Goal: Complete application form

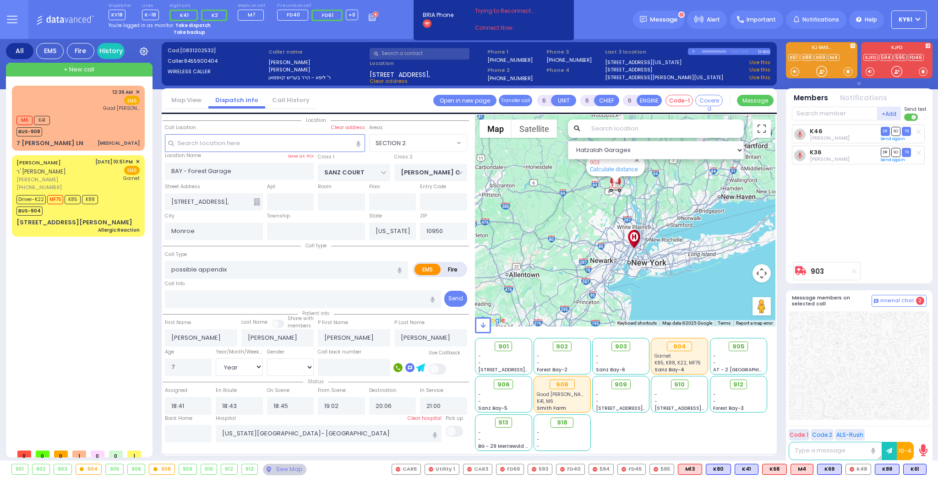
select select "SECTION 2"
select select "Year"
select select "[DEMOGRAPHIC_DATA]"
click at [84, 131] on div "M6 K41 BUS-908" at bounding box center [77, 125] width 123 height 23
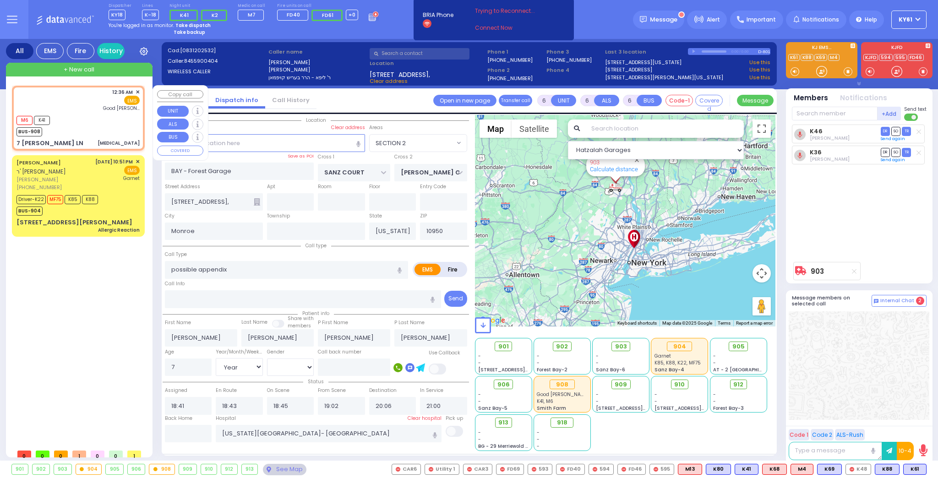
type input "2"
type input "1"
select select
type input "[MEDICAL_DATA]"
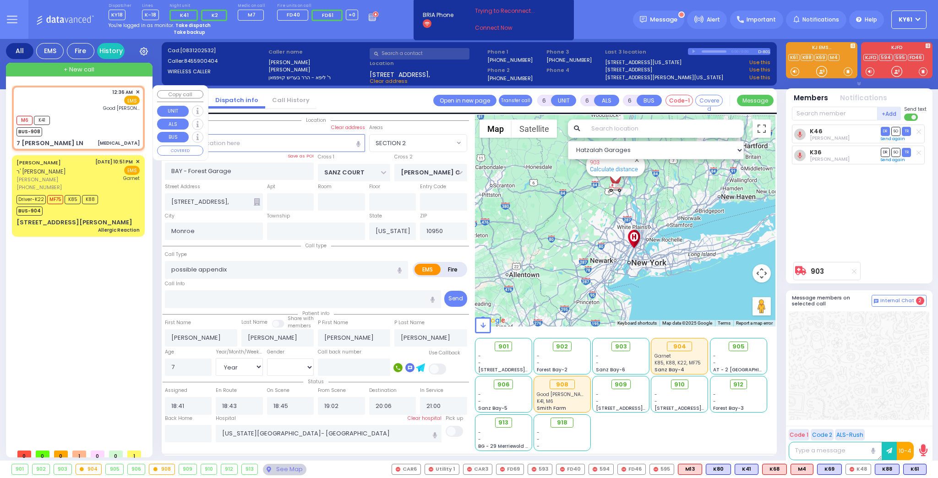
radio input "true"
select select
type input "00:36"
type input "00:37"
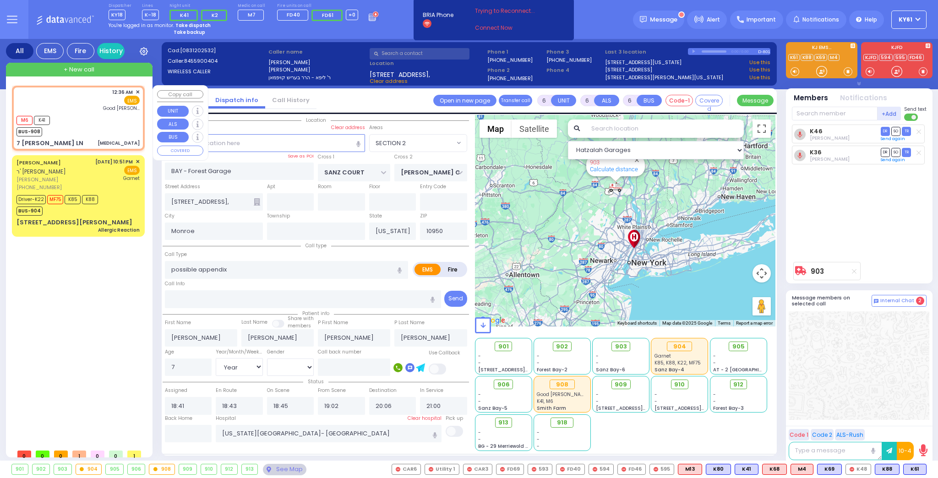
type input "[GEOGRAPHIC_DATA]"
select select "Hatzalah Garages"
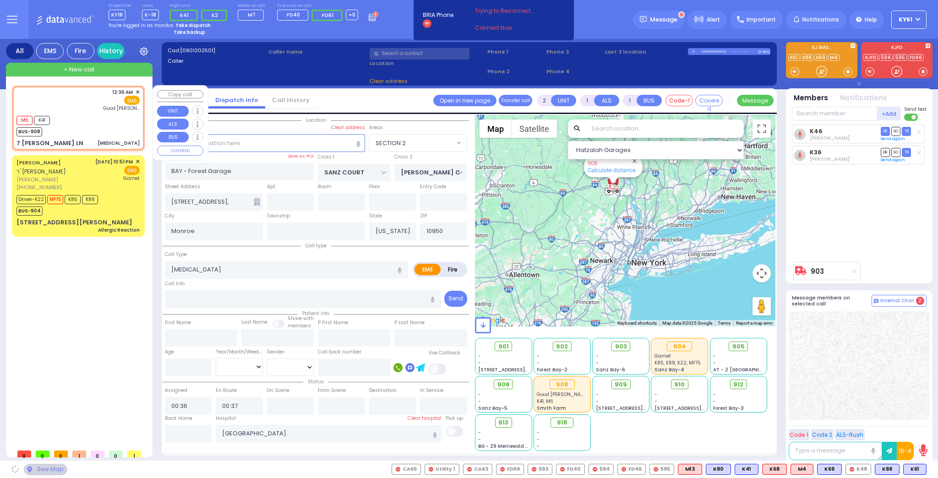
type input "7 [PERSON_NAME] LN"
type input "MONROE"
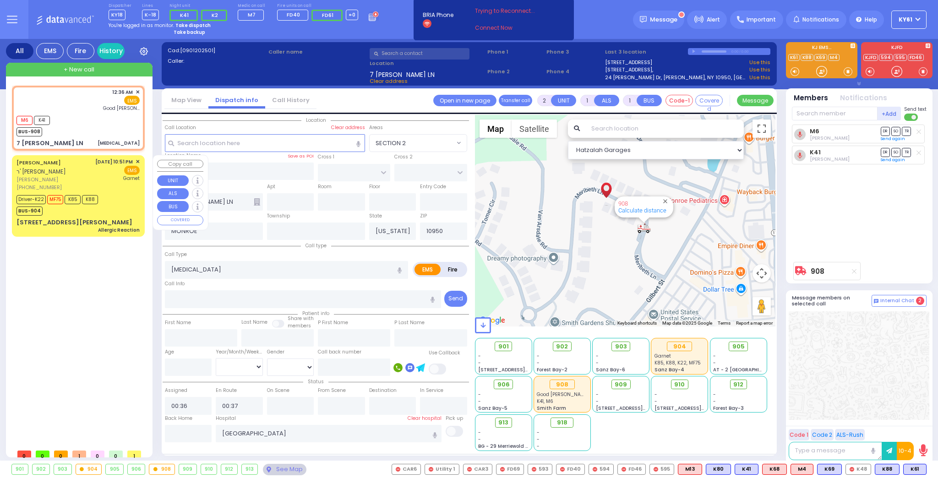
click at [122, 189] on div "[DATE] 10:51 PM ✕ EMS Garnet" at bounding box center [117, 174] width 45 height 33
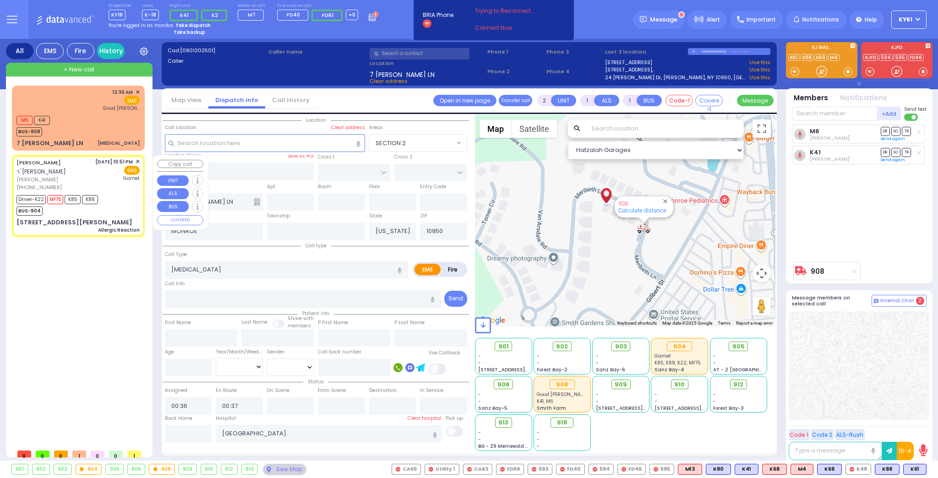
type input "6"
select select
type input "Allergic Reaction"
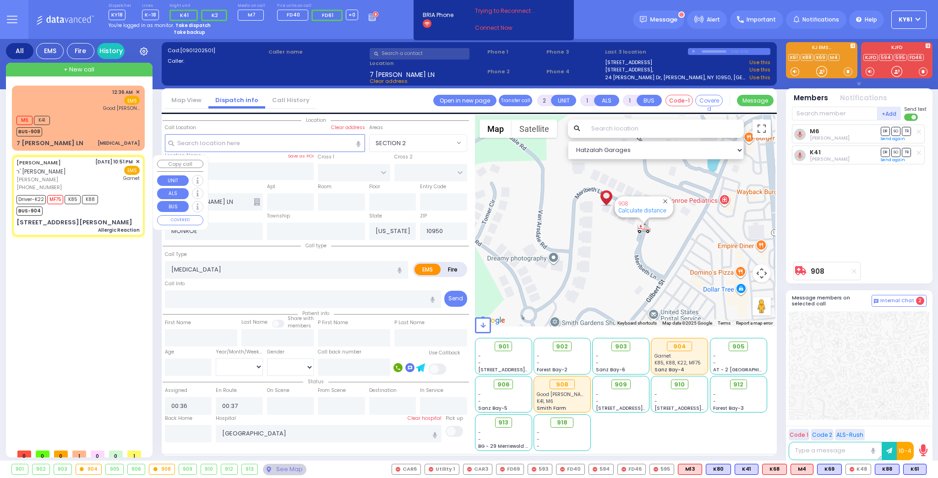
radio input "true"
type input "BINYUMEN"
type input "[PERSON_NAME]"
type input "Asher"
type input "[PERSON_NAME]"
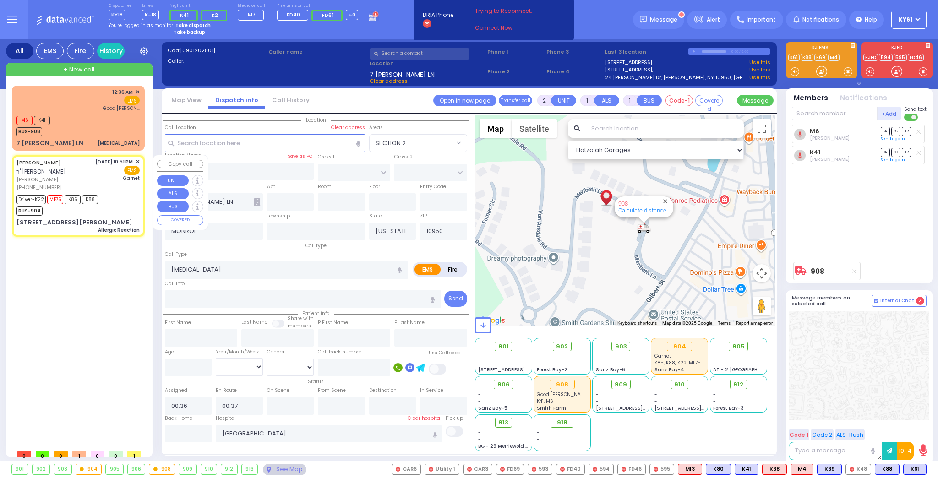
type input "3"
select select "Month"
select select "[DEMOGRAPHIC_DATA]"
type input "22:51"
type input "22:52"
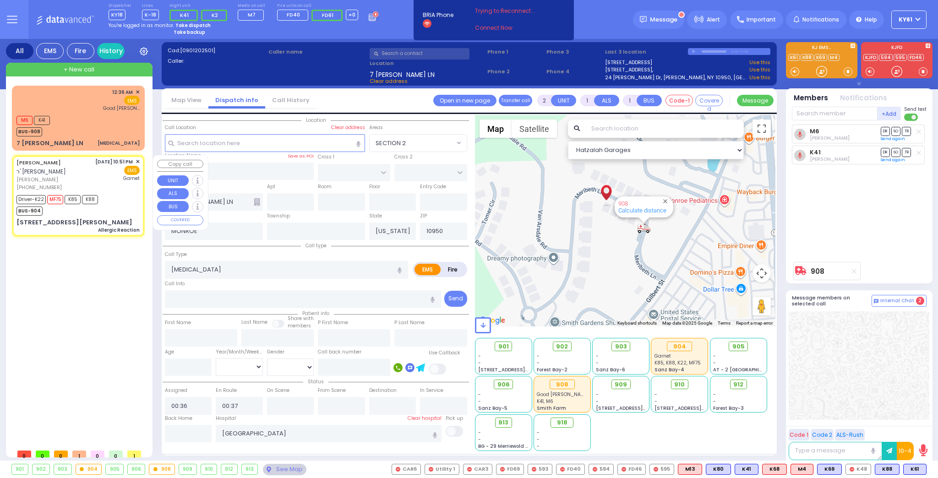
type input "22:53"
type input "23:12"
type input "23:28"
type input "23:50"
type input "[GEOGRAPHIC_DATA]"
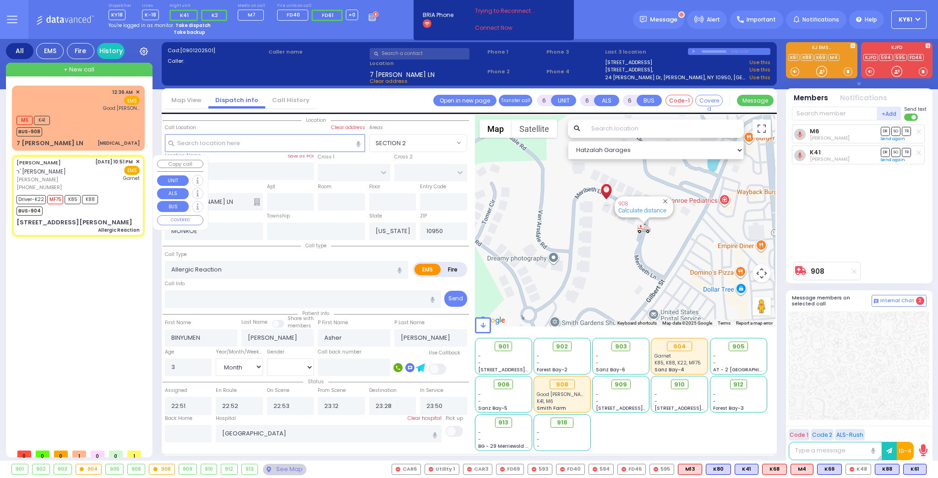
select select "Hatzalah Garages"
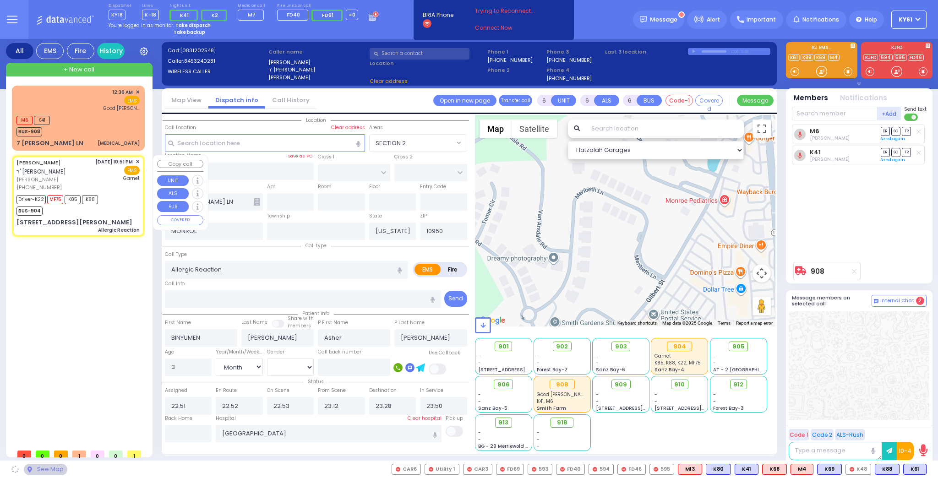
type input "GETZIL BERGER BLVD"
type input "KAHAN DR"
type input "15 [PERSON_NAME] BLVD"
type input "204"
type input "Monroe"
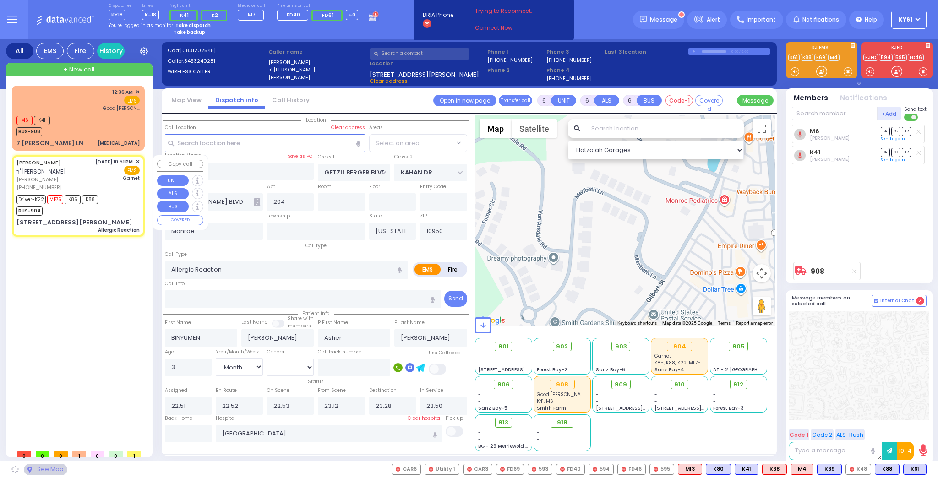
select select "SECTION 4"
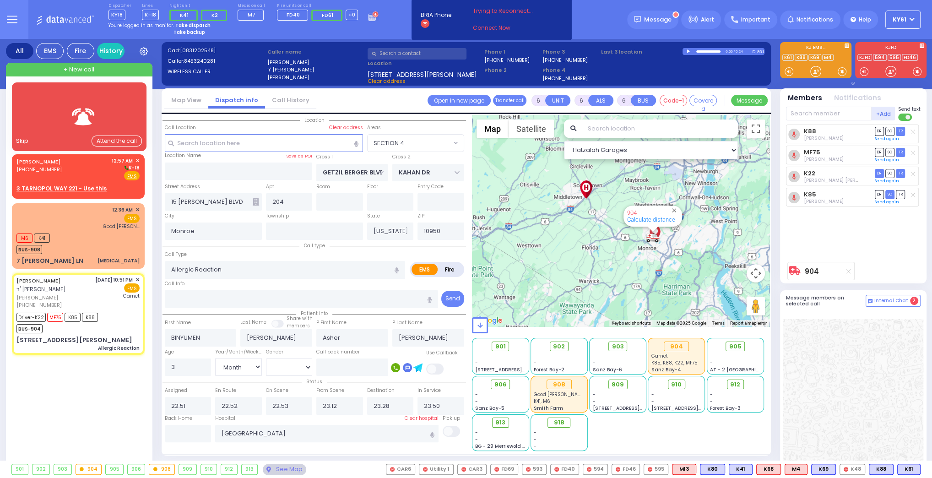
click at [76, 130] on div "Skip Attend the call" at bounding box center [79, 116] width 135 height 69
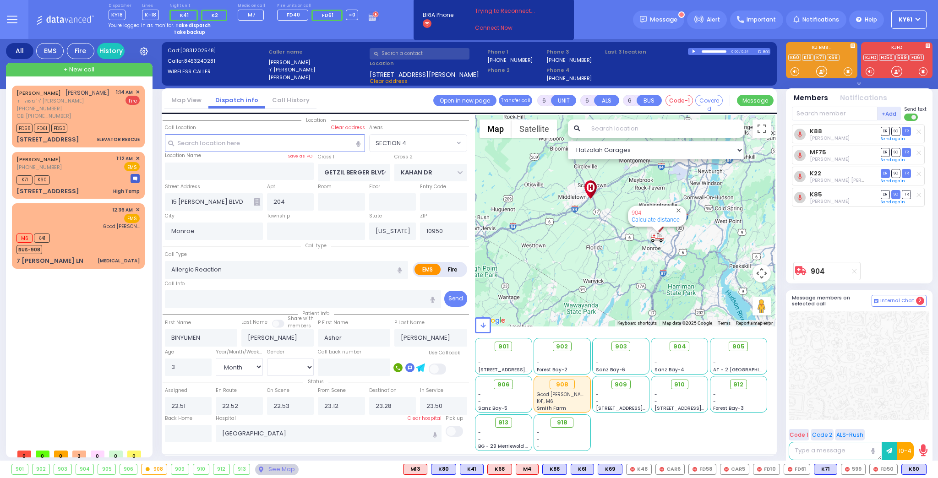
select select "SECTION 4"
select select "Month"
select select "[DEMOGRAPHIC_DATA]"
